Goal: Check status: Check status

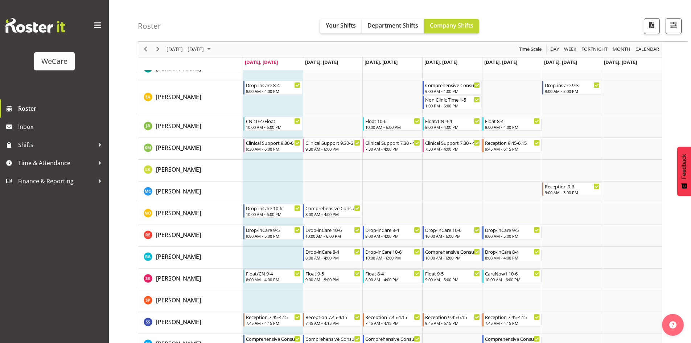
scroll to position [36, 0]
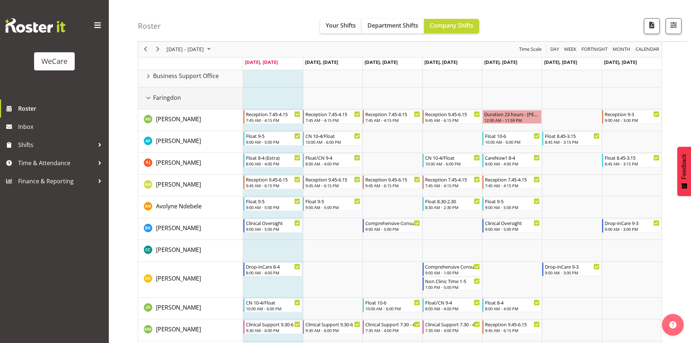
click at [148, 98] on div "Faringdon resource" at bounding box center [148, 97] width 9 height 9
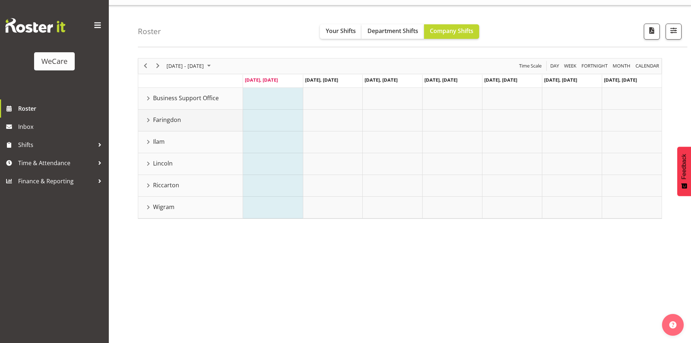
scroll to position [14, 0]
click at [149, 209] on div "Wigram resource" at bounding box center [148, 207] width 9 height 9
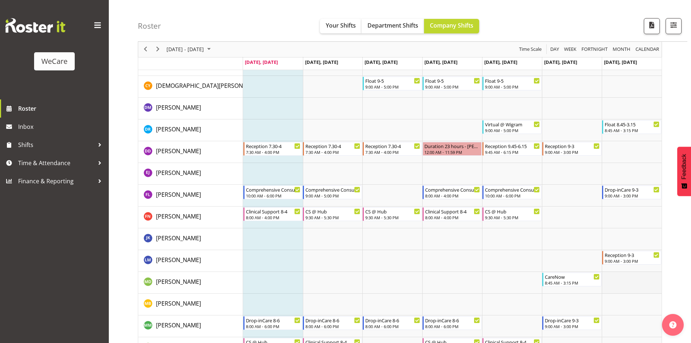
scroll to position [215, 0]
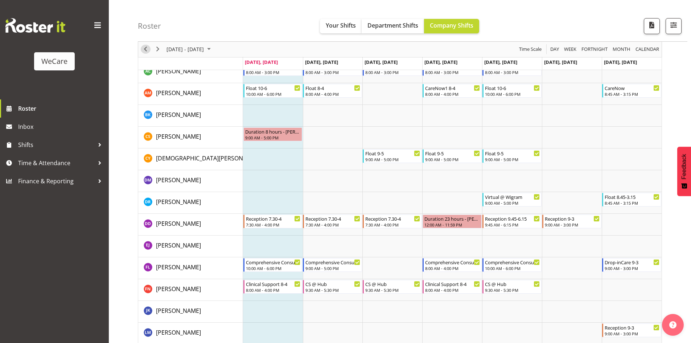
click at [148, 50] on span "Previous" at bounding box center [145, 49] width 9 height 9
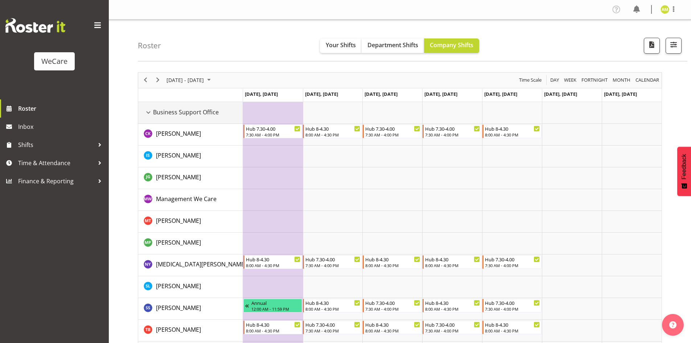
click at [148, 112] on div "Business Support Office resource" at bounding box center [148, 112] width 9 height 9
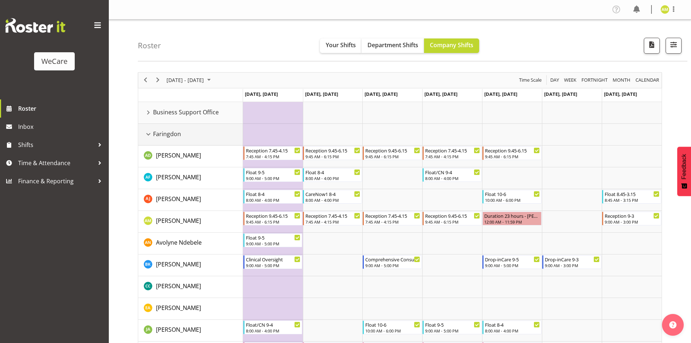
click at [145, 135] on div "Faringdon resource" at bounding box center [148, 134] width 9 height 9
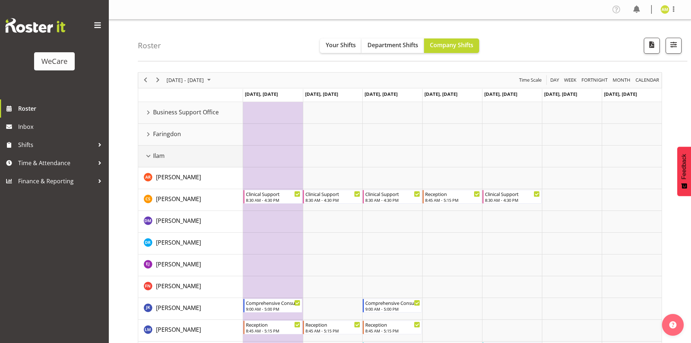
click at [146, 155] on div "Ilam resource" at bounding box center [148, 155] width 9 height 9
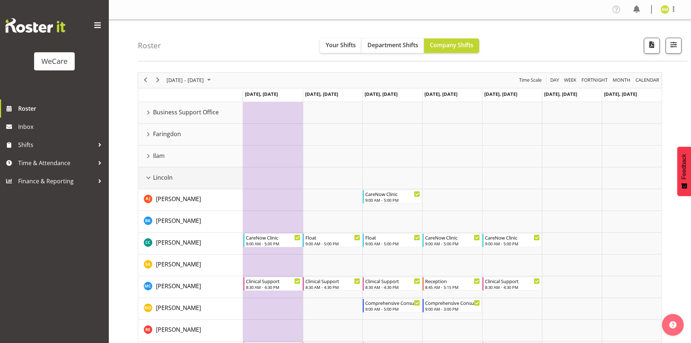
click at [146, 178] on div "Lincoln resource" at bounding box center [148, 177] width 9 height 9
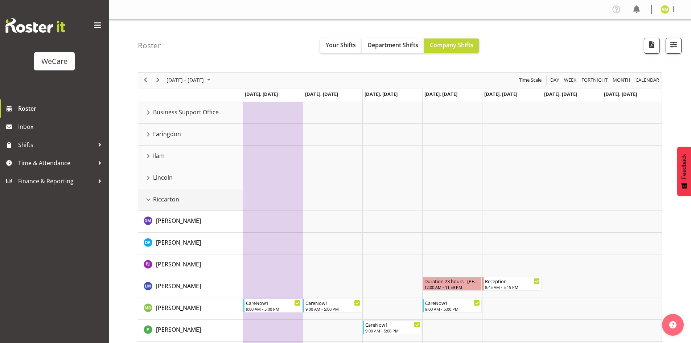
click at [145, 200] on div "Riccarton resource" at bounding box center [148, 199] width 9 height 9
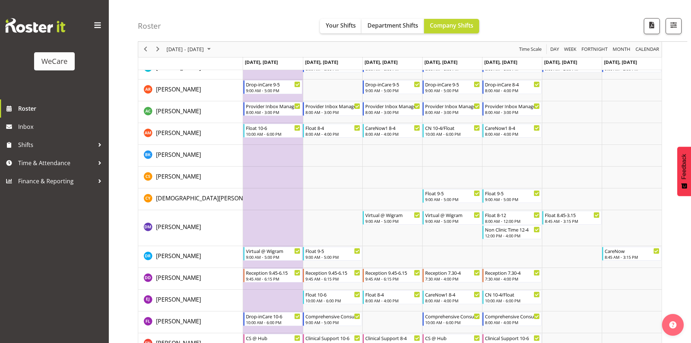
scroll to position [36, 0]
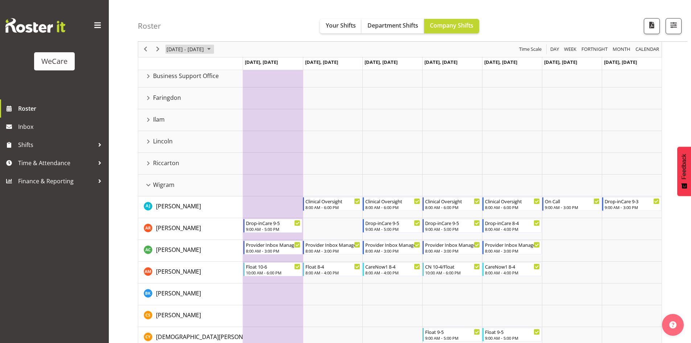
click at [205, 51] on span "[DATE] - [DATE]" at bounding box center [185, 49] width 39 height 9
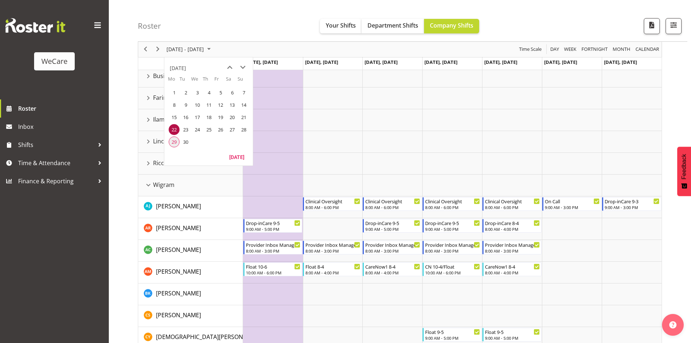
click at [176, 138] on span "29" at bounding box center [174, 141] width 11 height 11
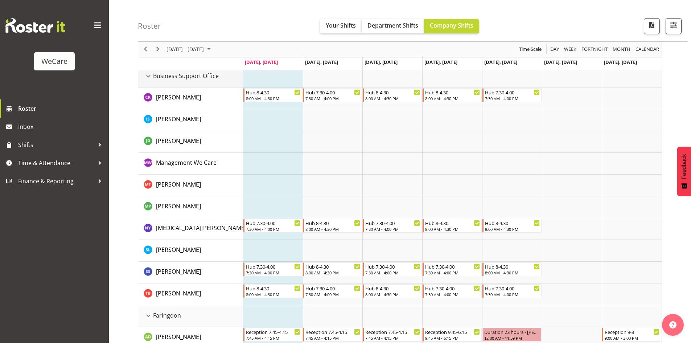
click at [147, 75] on div "Business Support Office resource" at bounding box center [148, 75] width 9 height 9
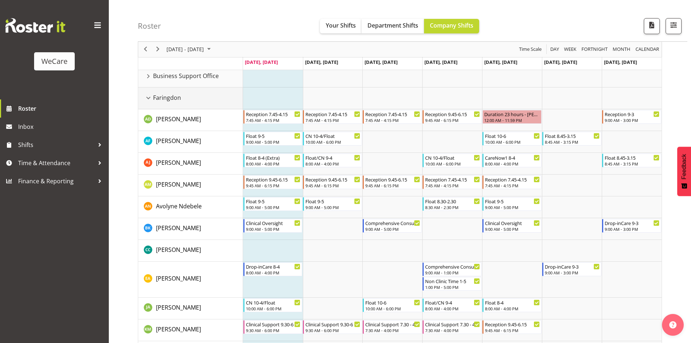
click at [150, 97] on div "Faringdon resource" at bounding box center [148, 97] width 9 height 9
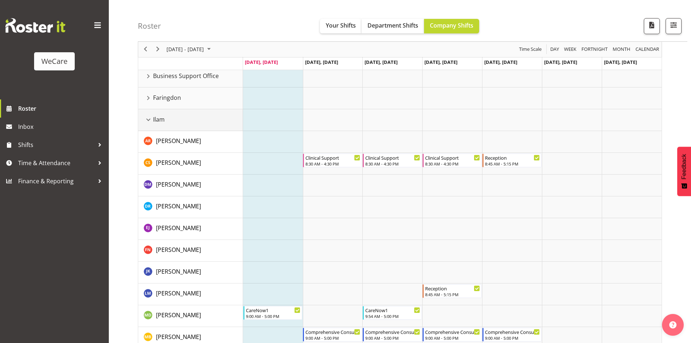
click at [149, 120] on div "Ilam resource" at bounding box center [148, 119] width 9 height 9
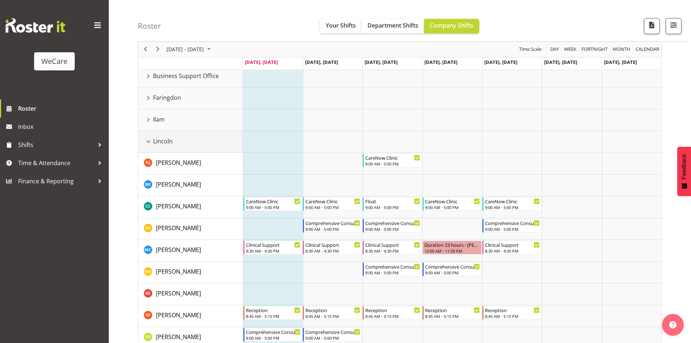
click at [146, 141] on div "Lincoln resource" at bounding box center [148, 141] width 9 height 9
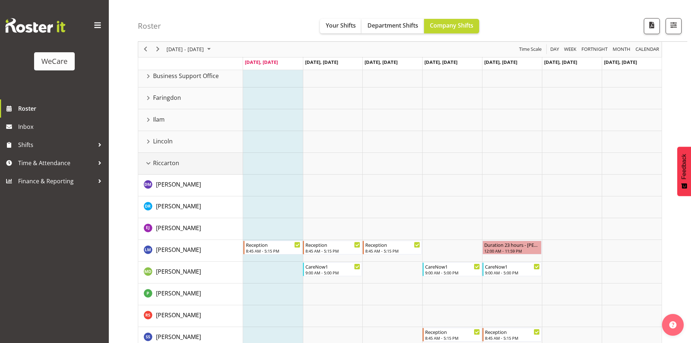
click at [147, 162] on div "Riccarton resource" at bounding box center [148, 163] width 9 height 9
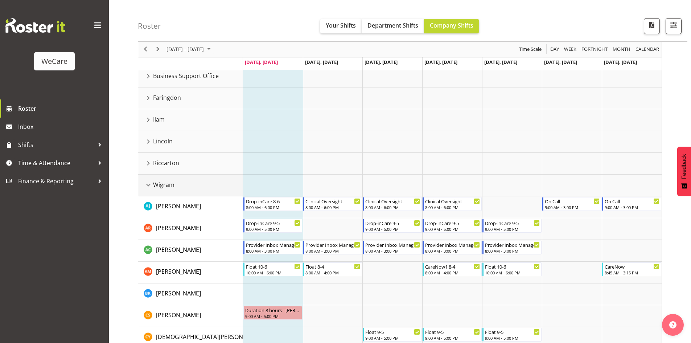
click at [147, 183] on div "Wigram resource" at bounding box center [148, 184] width 9 height 9
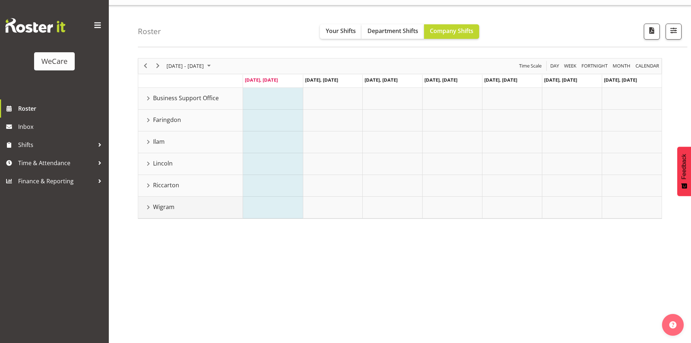
scroll to position [14, 0]
click at [146, 120] on div "Faringdon resource" at bounding box center [148, 119] width 9 height 9
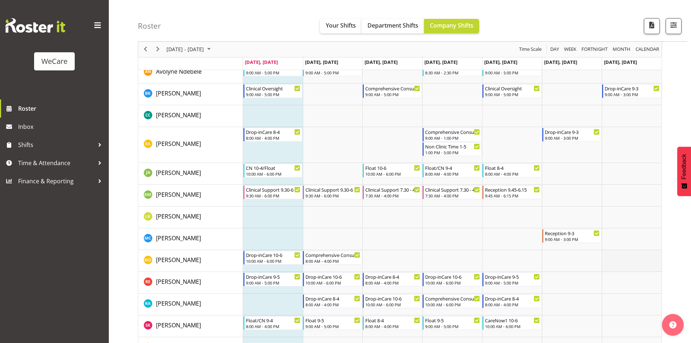
scroll to position [26, 0]
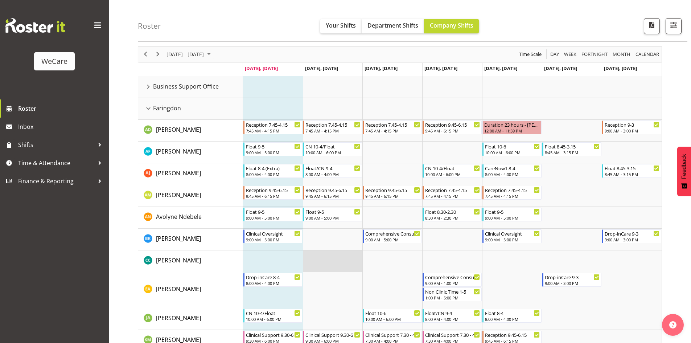
click at [329, 266] on td "Timeline Week of September 29, 2025" at bounding box center [333, 261] width 60 height 22
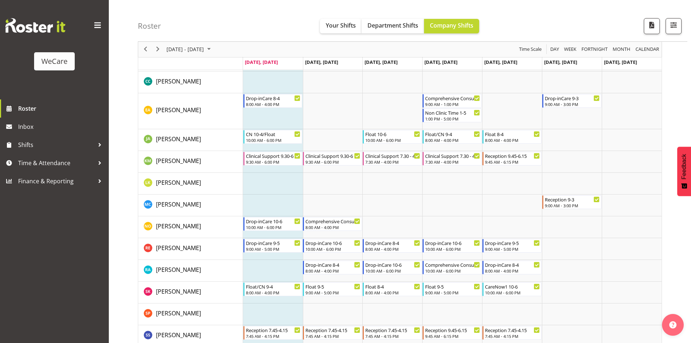
scroll to position [207, 0]
